Goal: Task Accomplishment & Management: Use online tool/utility

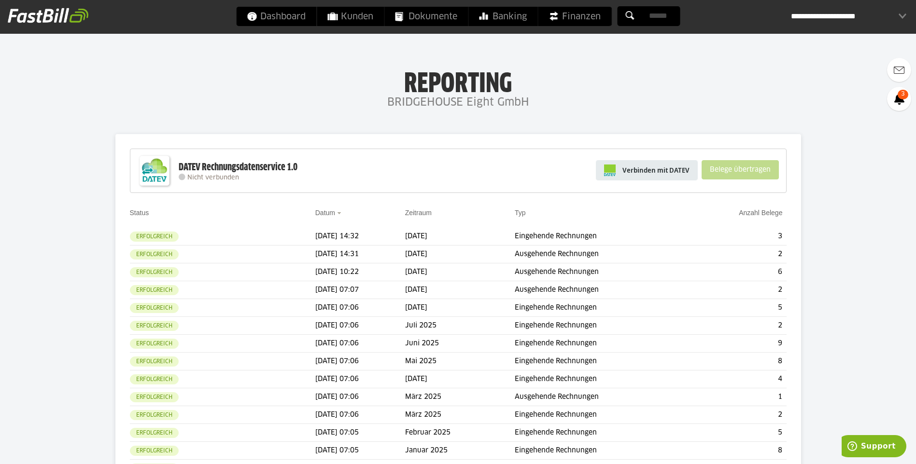
click at [689, 175] on link "Verbinden mit DATEV" at bounding box center [647, 170] width 102 height 20
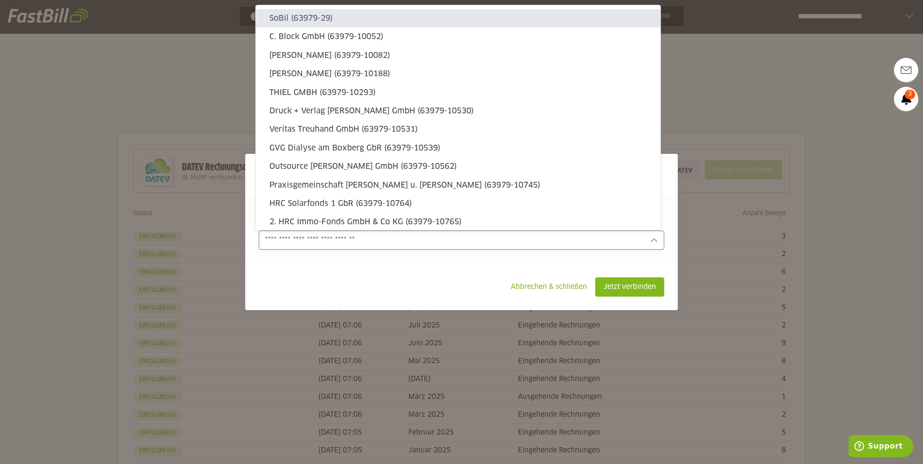
drag, startPoint x: 616, startPoint y: 231, endPoint x: 634, endPoint y: 232, distance: 18.4
click at [617, 231] on div at bounding box center [462, 240] width 406 height 19
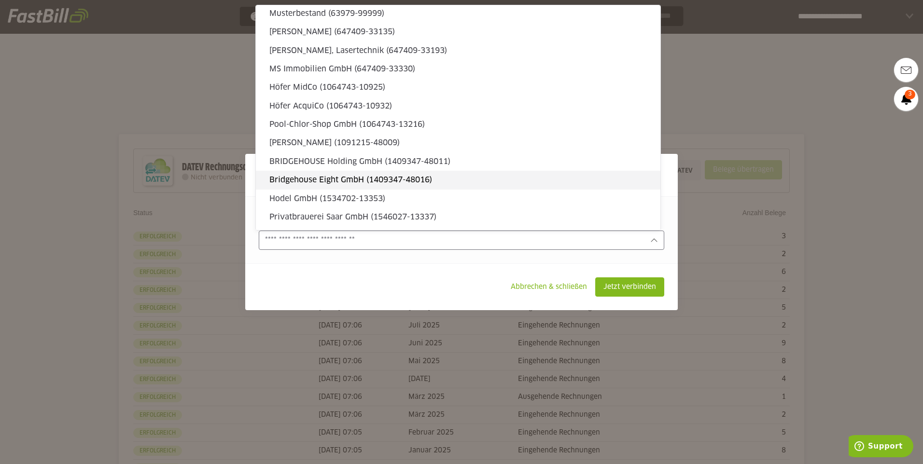
click at [512, 182] on slot "Bridgehouse Eight GmbH (1409347-48016)" at bounding box center [460, 180] width 383 height 11
type input "**********"
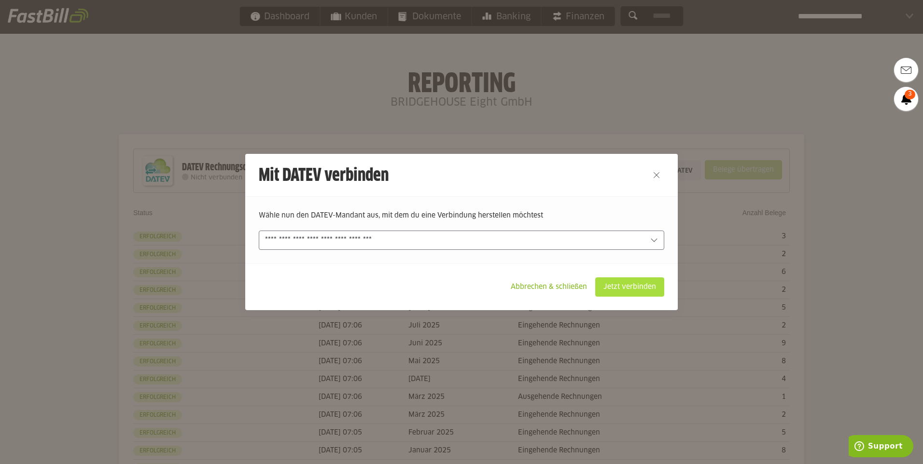
click at [618, 294] on slot "Jetzt verbinden" at bounding box center [630, 287] width 68 height 18
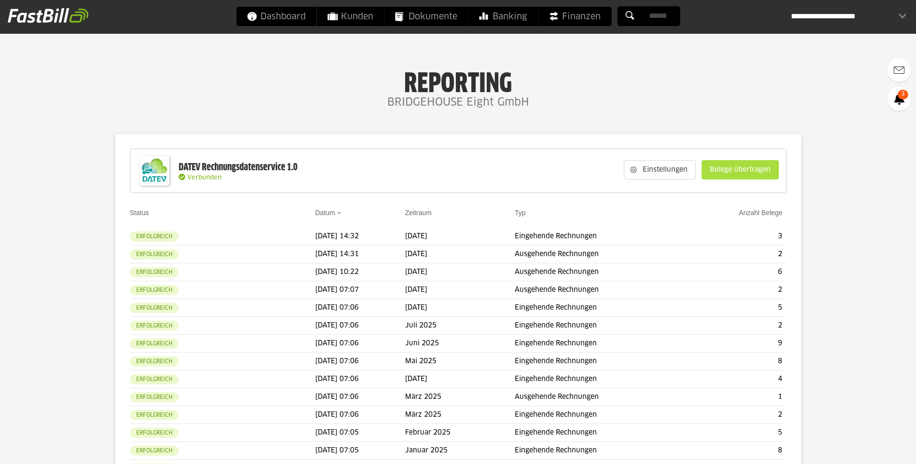
click at [752, 173] on slot "Belege übertragen" at bounding box center [740, 170] width 76 height 18
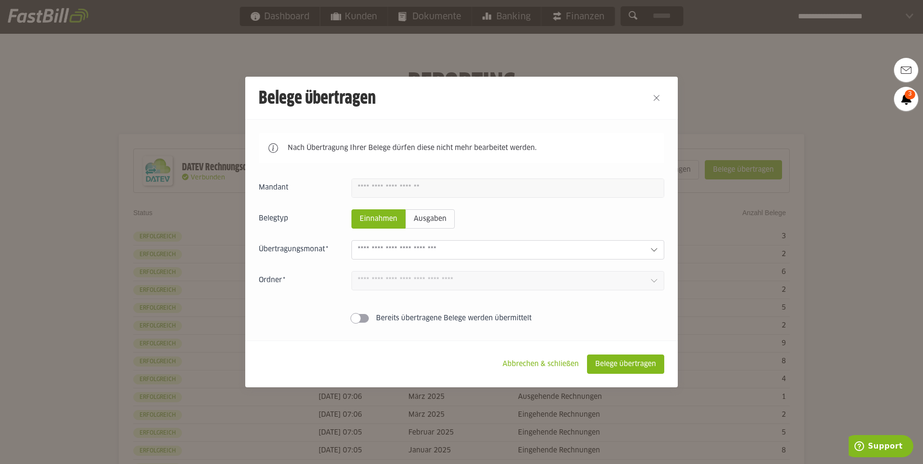
click at [575, 255] on input "text" at bounding box center [500, 250] width 285 height 11
